Goal: Transaction & Acquisition: Purchase product/service

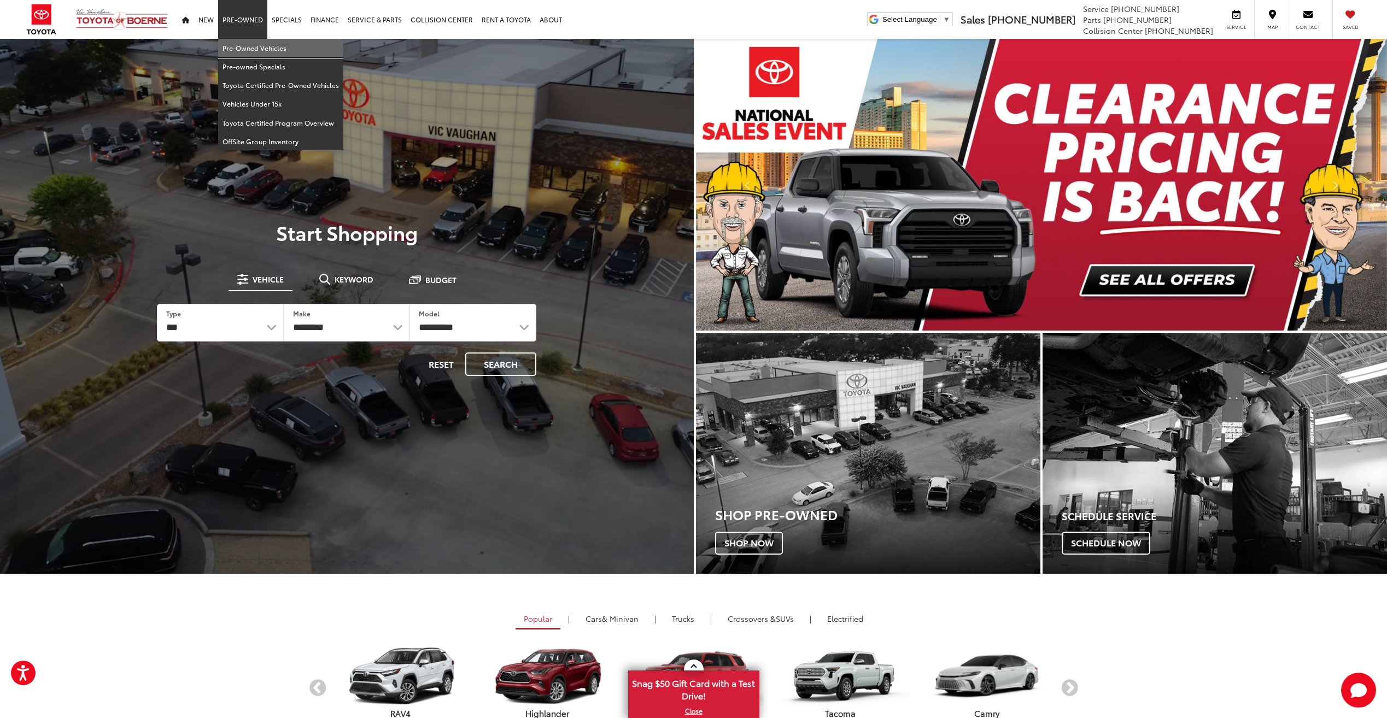
click at [249, 43] on link "Pre-Owned Vehicles" at bounding box center [280, 48] width 125 height 19
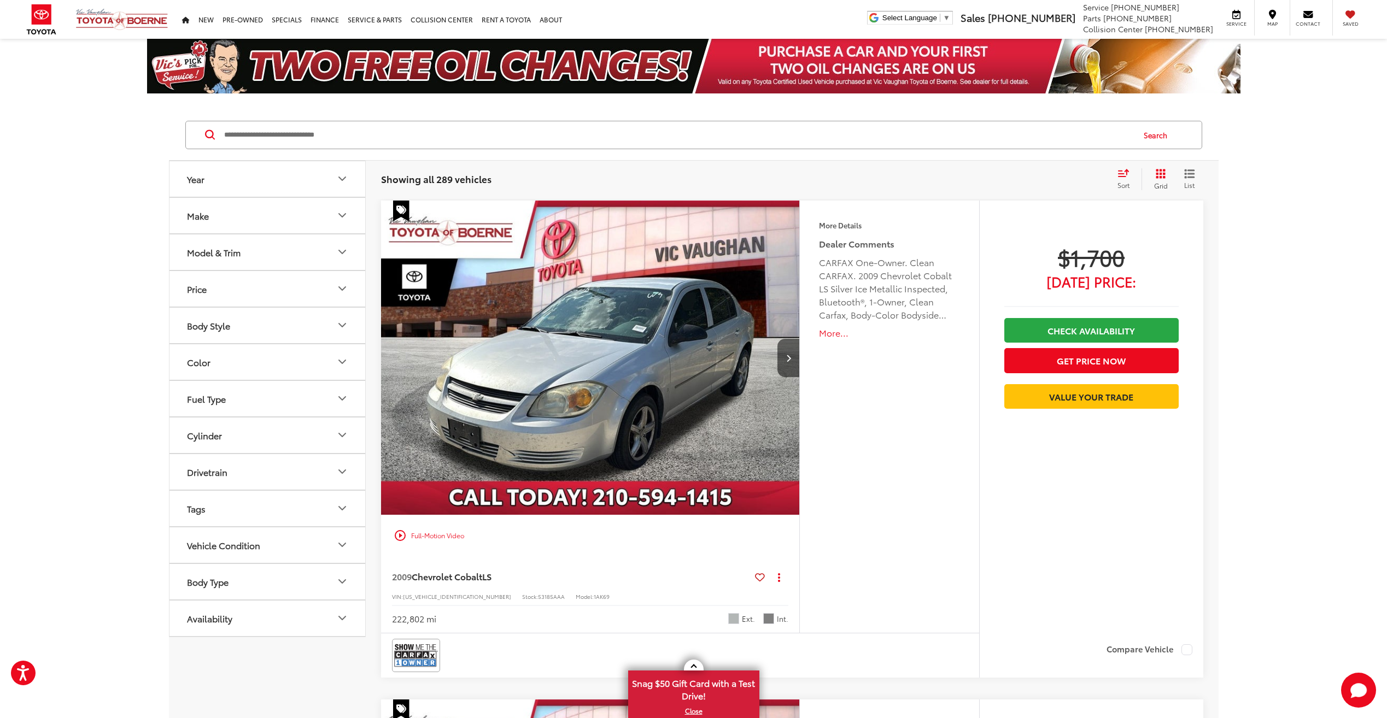
click at [496, 131] on input "Search by Make, Model, or Keyword" at bounding box center [678, 135] width 910 height 26
type input "******"
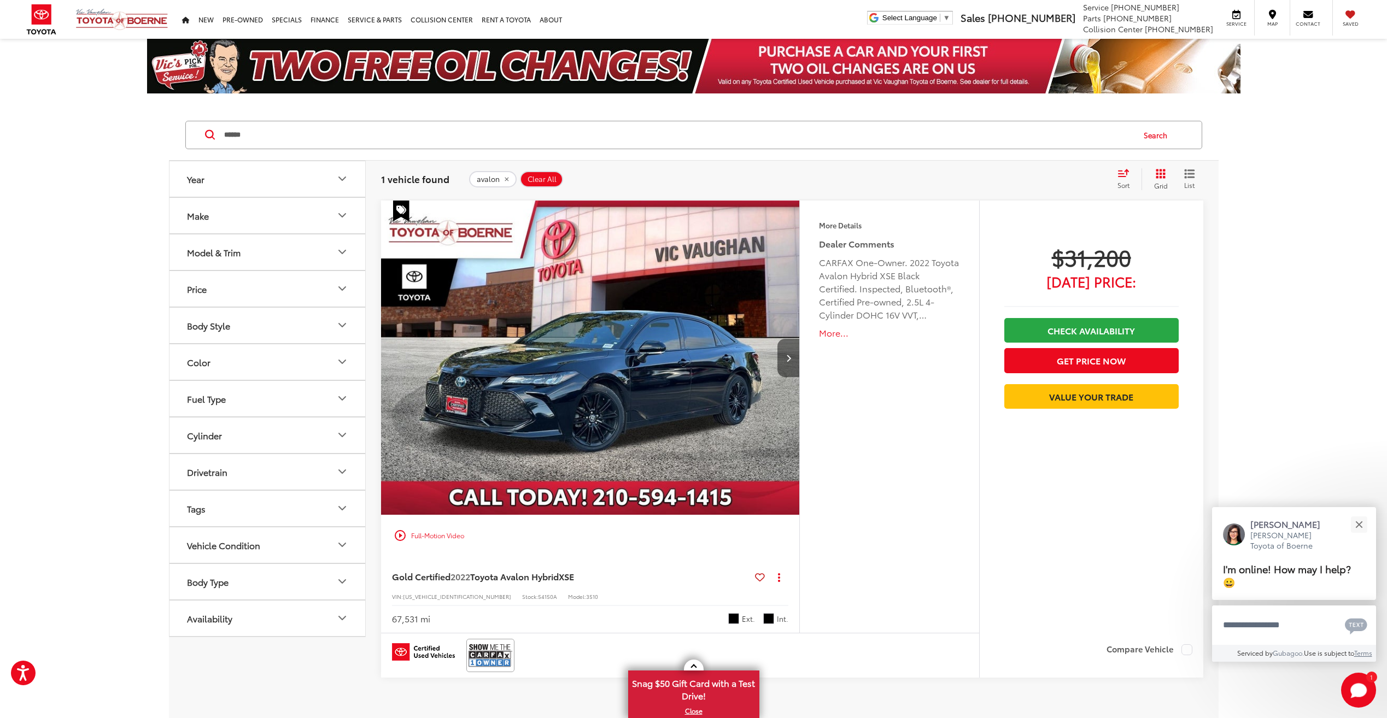
click at [787, 361] on icon "Next image" at bounding box center [788, 358] width 5 height 8
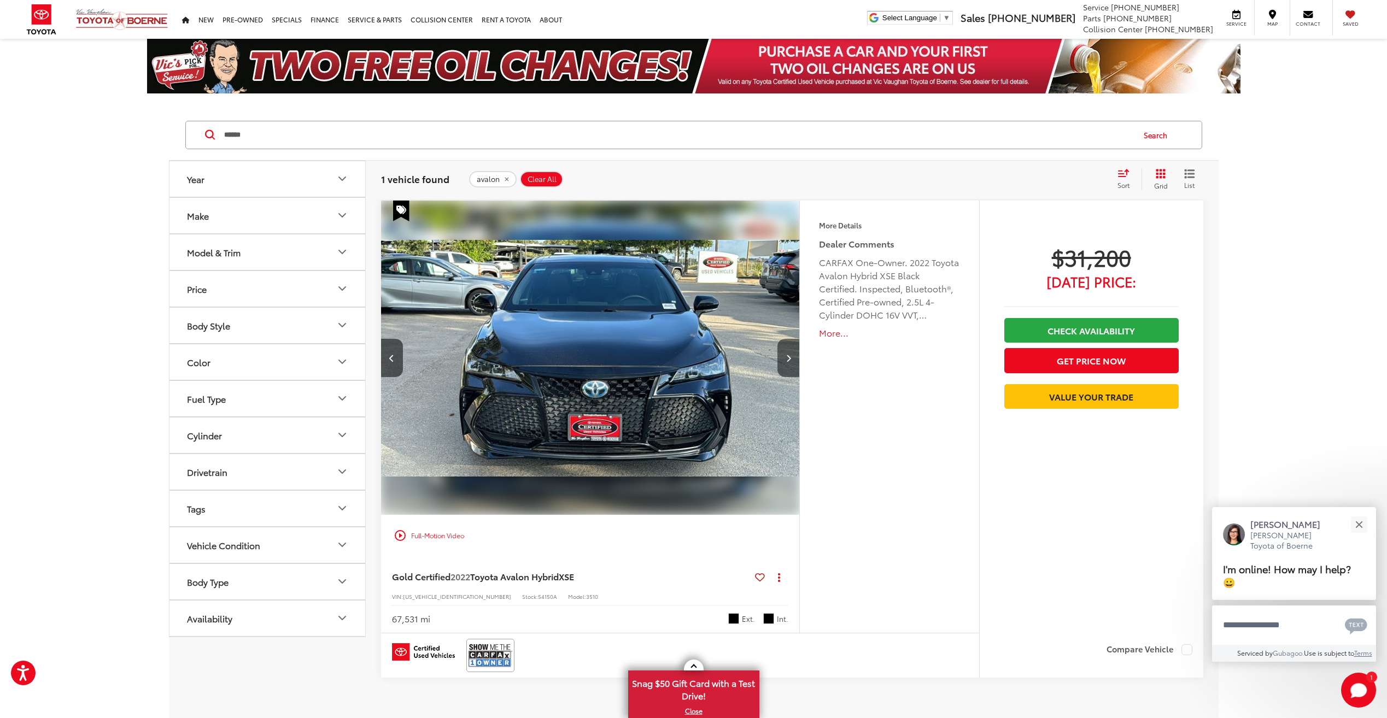
click at [787, 362] on button "Next image" at bounding box center [788, 358] width 22 height 38
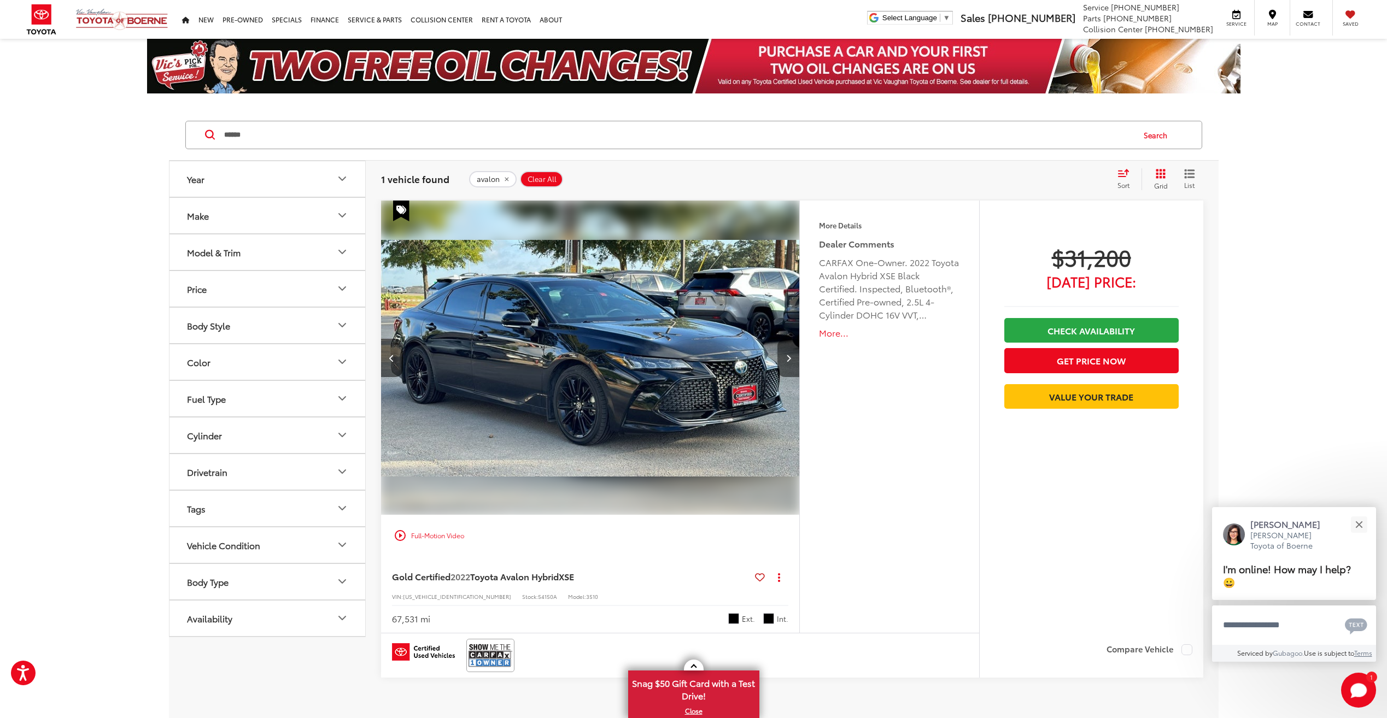
click at [787, 362] on button "Next image" at bounding box center [788, 358] width 22 height 38
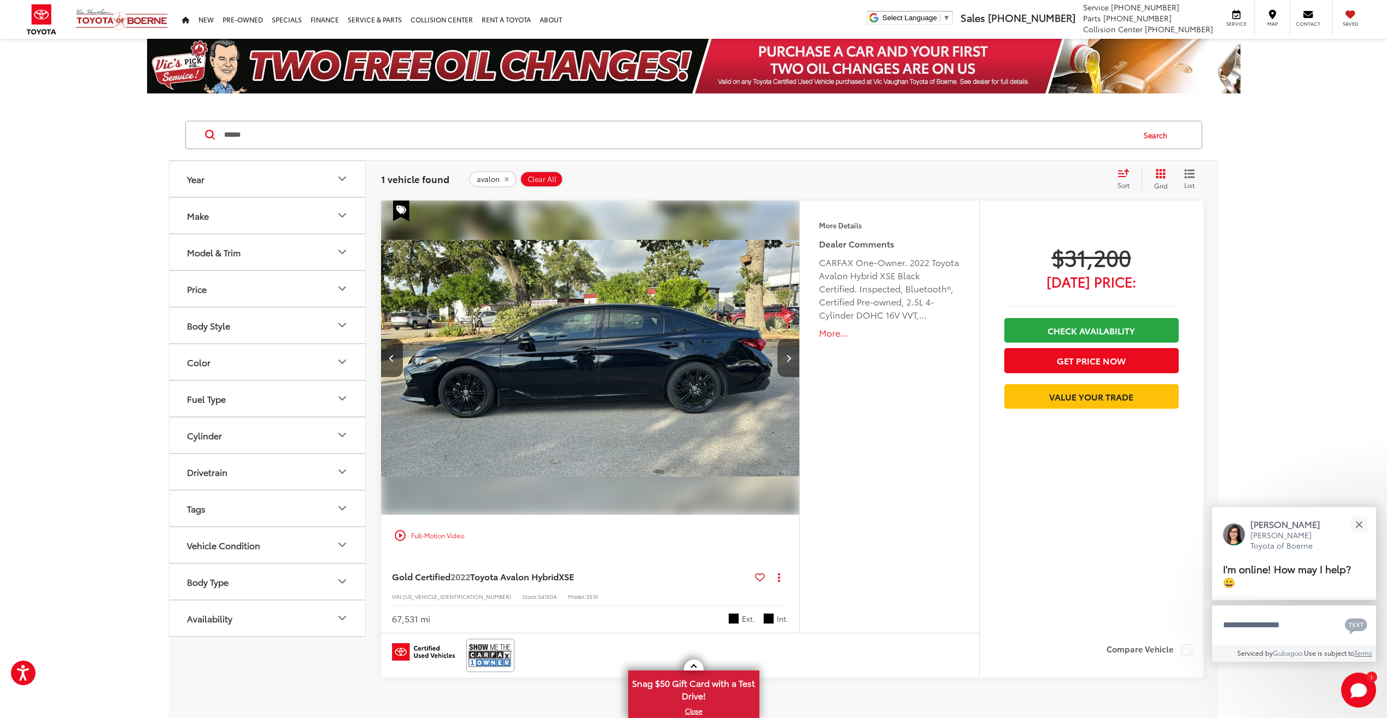
click at [787, 362] on button "Next image" at bounding box center [788, 358] width 22 height 38
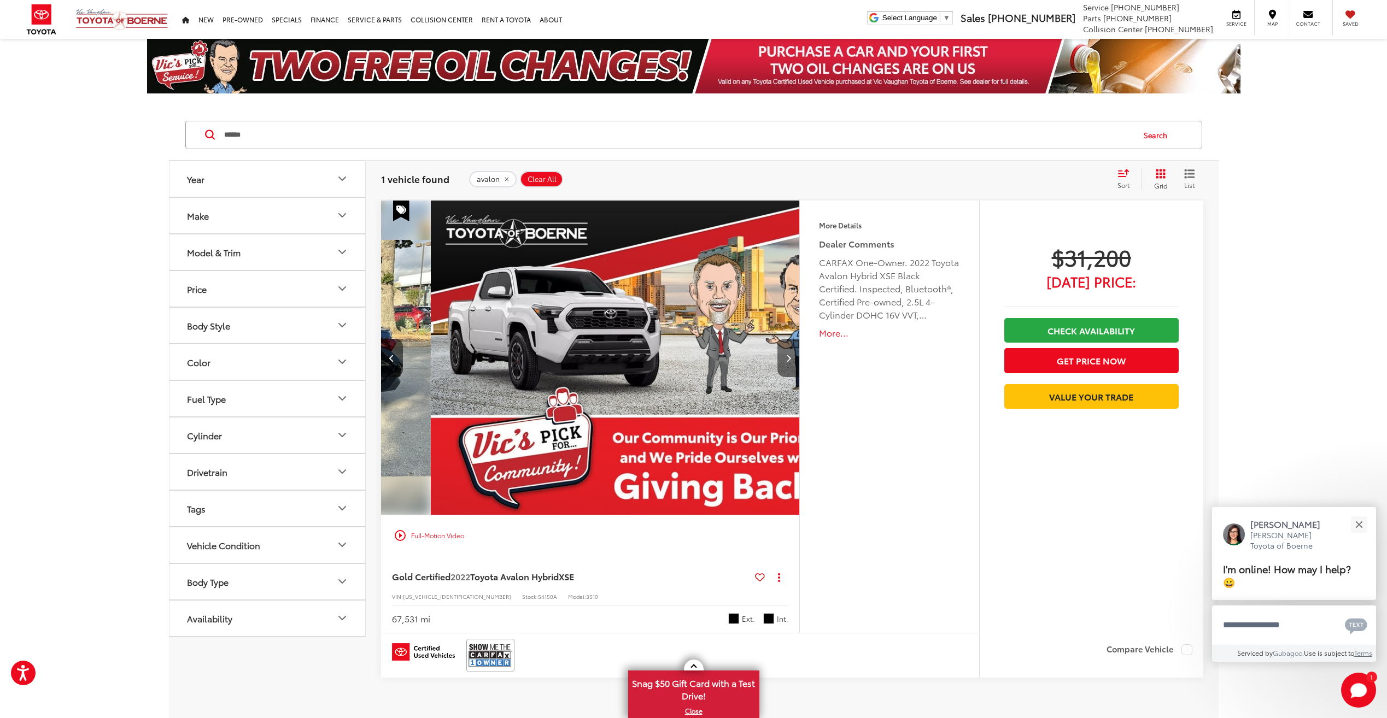
scroll to position [0, 1681]
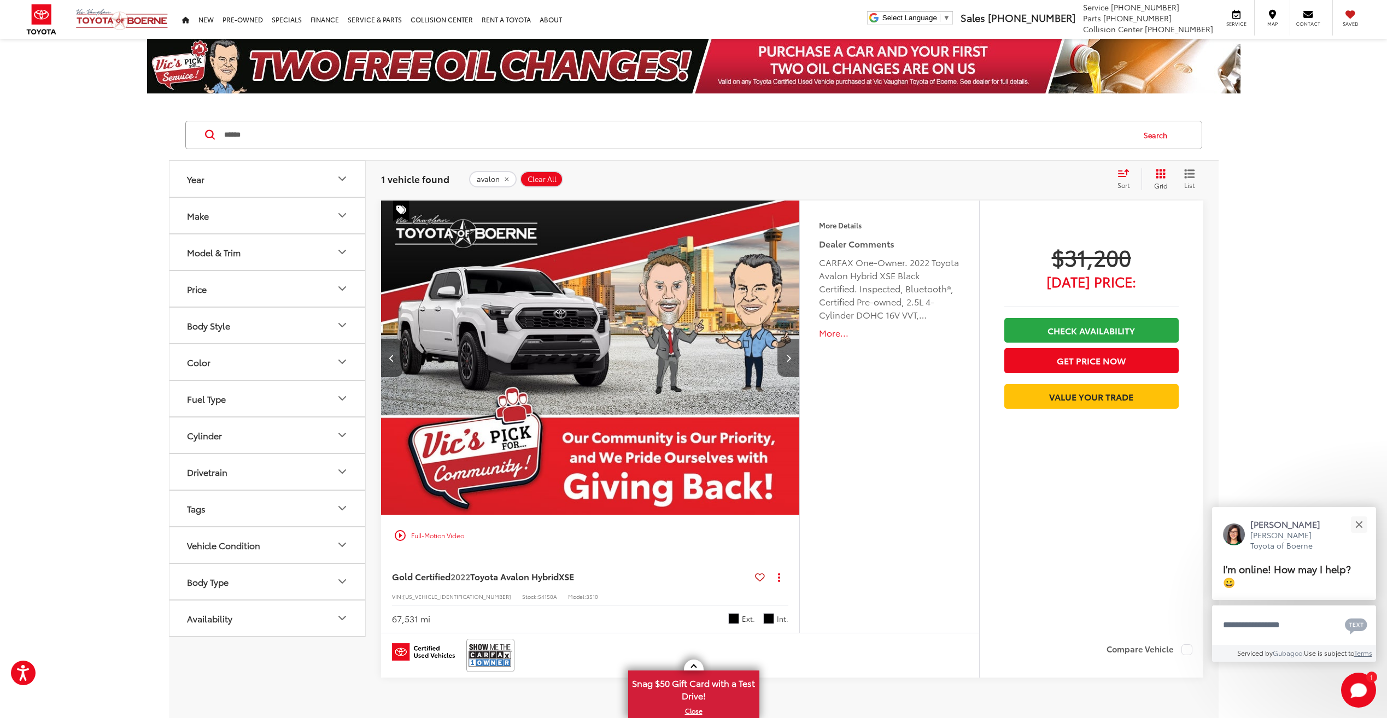
click at [787, 363] on button "Next image" at bounding box center [788, 358] width 22 height 38
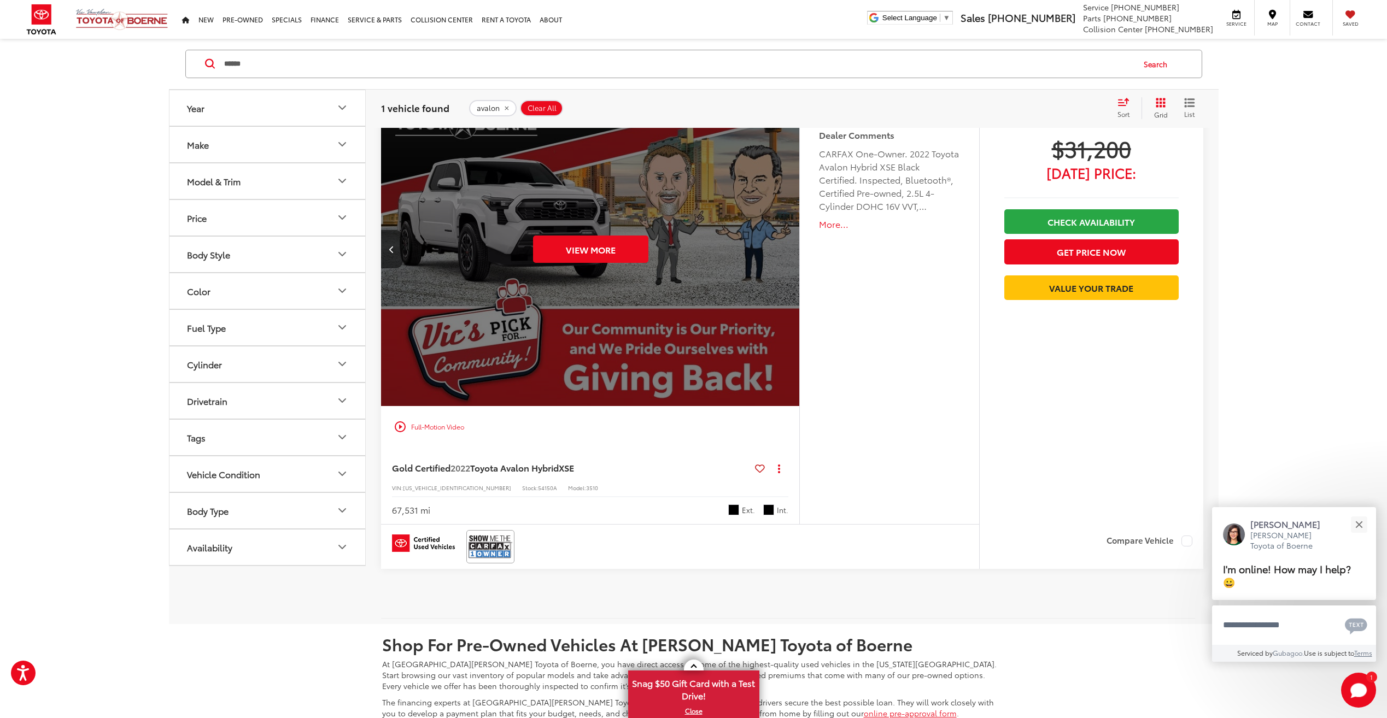
scroll to position [0, 0]
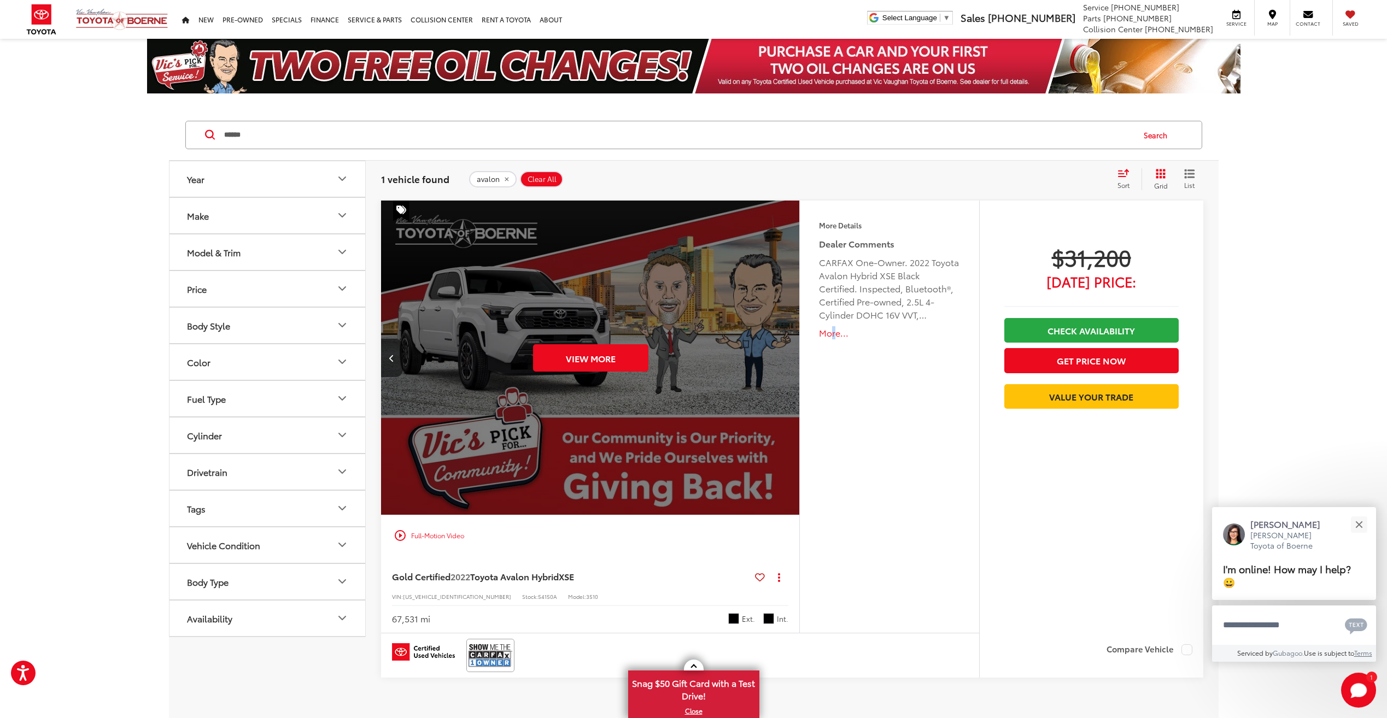
click at [834, 447] on div "More Details Comments Dealer Comments CARFAX One-Owner. 2022 Toyota Avalon Hybr…" at bounding box center [888, 417] width 179 height 432
click at [877, 403] on div "More Details Comments Dealer Comments CARFAX One-Owner. 2022 Toyota Avalon Hybr…" at bounding box center [888, 417] width 179 height 432
click at [1093, 500] on div "Track Price $31,200 [DATE] Price: Check Availability Get Price Now Value Your T…" at bounding box center [1091, 419] width 224 height 436
click at [920, 519] on div "More Details Comments Dealer Comments CARFAX One-Owner. 2022 Toyota Avalon Hybr…" at bounding box center [888, 417] width 179 height 432
click at [498, 656] on img at bounding box center [491, 655] width 44 height 29
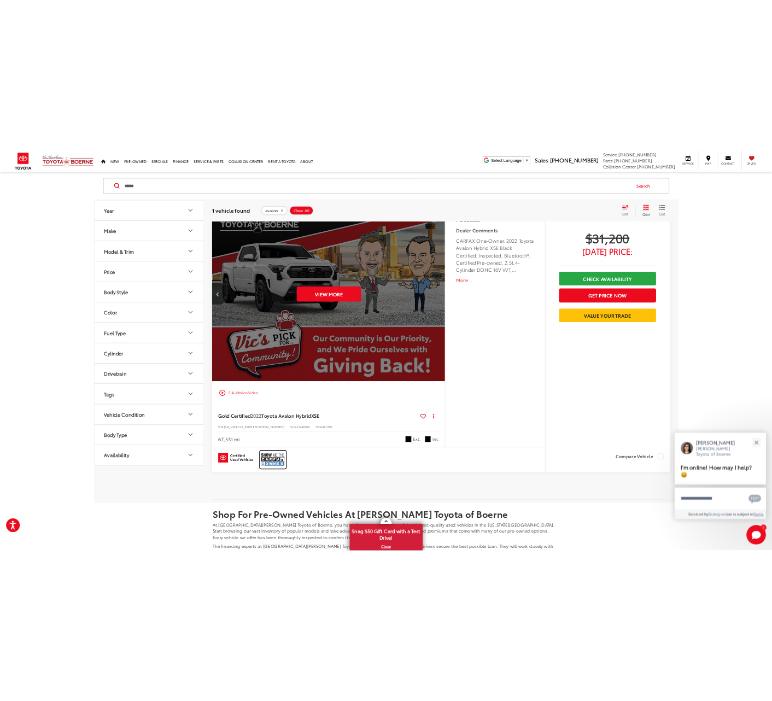
scroll to position [109, 0]
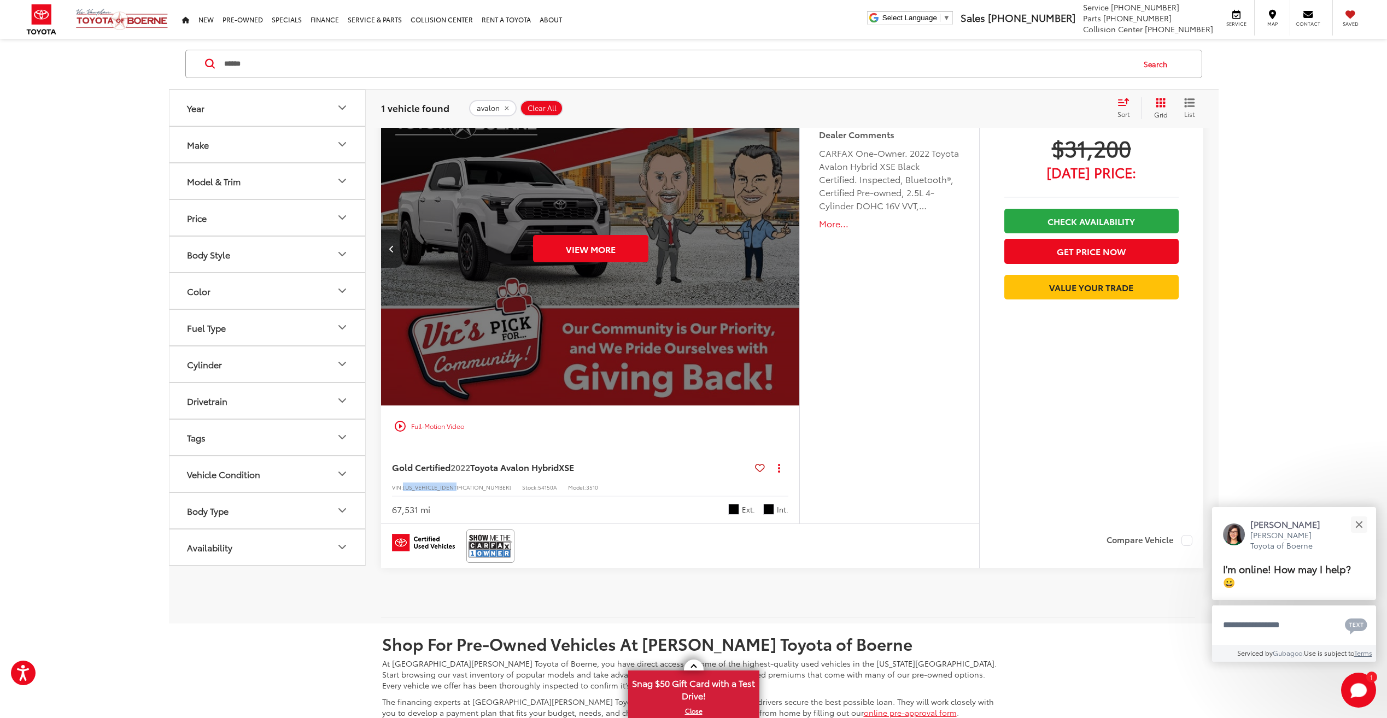
drag, startPoint x: 405, startPoint y: 487, endPoint x: 463, endPoint y: 486, distance: 57.4
click at [463, 486] on div "VIN: [US_VEHICLE_IDENTIFICATION_NUMBER] Stock: 54150A Model: 3510" at bounding box center [590, 487] width 397 height 8
drag, startPoint x: 463, startPoint y: 486, endPoint x: 453, endPoint y: 486, distance: 9.3
copy span "[US_VEHICLE_IDENTIFICATION_NUMBER]"
click at [948, 403] on div "More Details Comments Dealer Comments CARFAX One-Owner. 2022 Toyota Avalon Hybr…" at bounding box center [888, 307] width 179 height 432
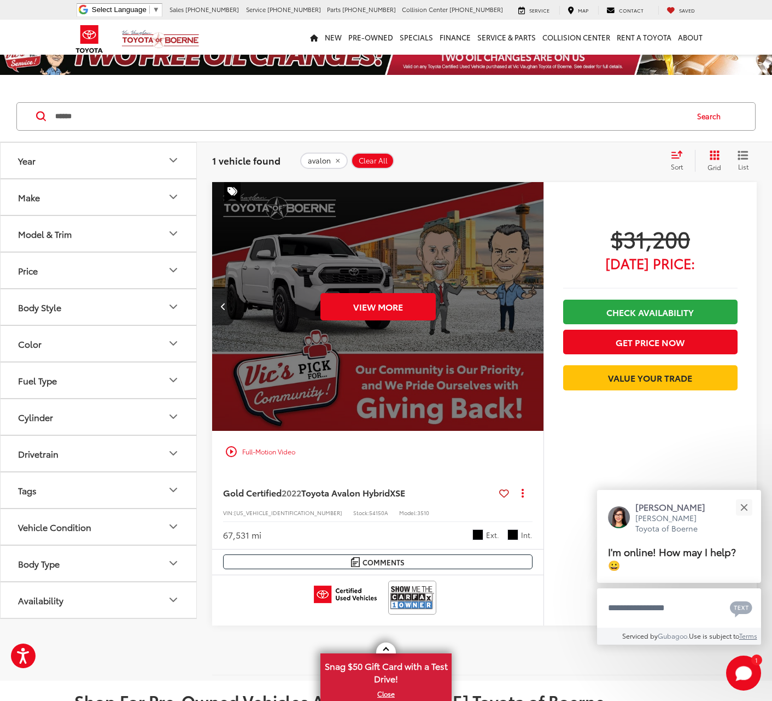
scroll to position [0, 0]
